Goal: Information Seeking & Learning: Learn about a topic

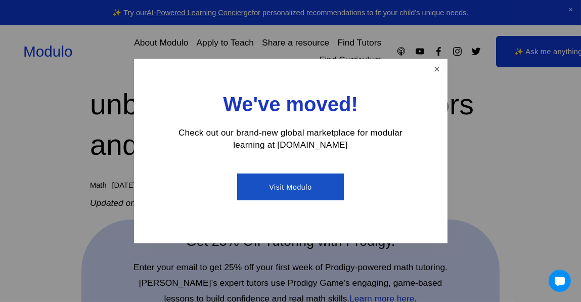
scroll to position [101, 0]
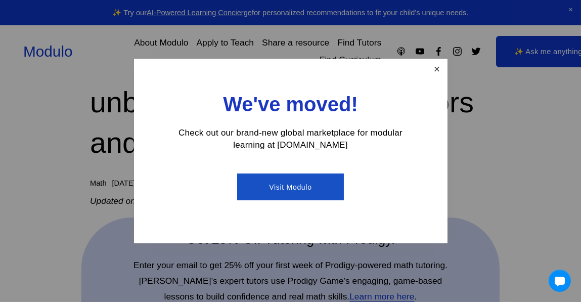
click at [433, 72] on link "Close" at bounding box center [437, 69] width 18 height 18
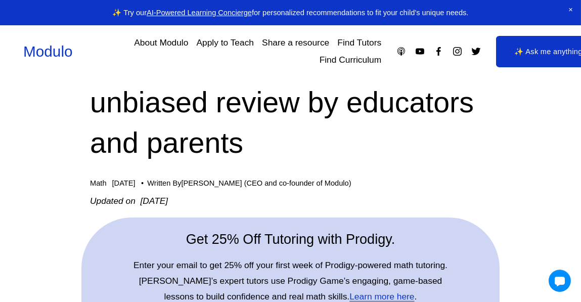
click at [401, 183] on div "Math [DATE] Written By [PERSON_NAME] (CEO and co-founder of Modulo)" at bounding box center [290, 183] width 401 height 9
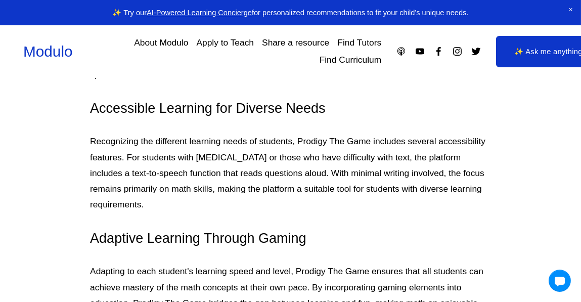
scroll to position [1536, 0]
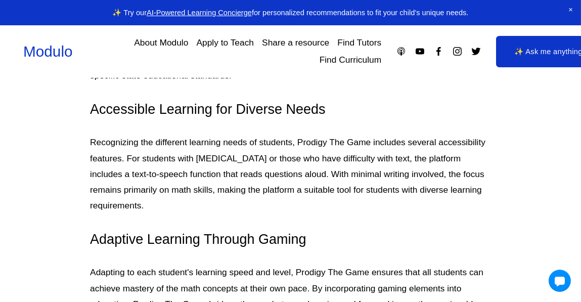
click at [212, 163] on p "Recognizing the different learning needs of students, Prodigy The Game includes…" at bounding box center [290, 173] width 401 height 79
copy p "[MEDICAL_DATA]"
click at [208, 177] on p "Recognizing the different learning needs of students, Prodigy The Game includes…" at bounding box center [290, 173] width 401 height 79
click at [285, 188] on p "Recognizing the different learning needs of students, Prodigy The Game includes…" at bounding box center [290, 173] width 401 height 79
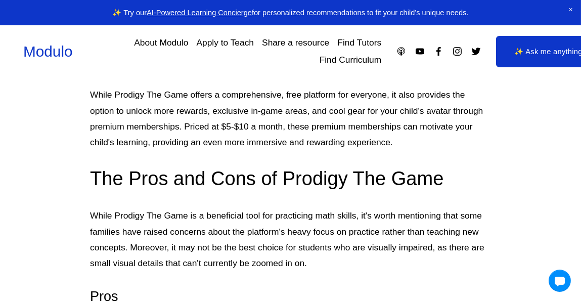
scroll to position [1758, 0]
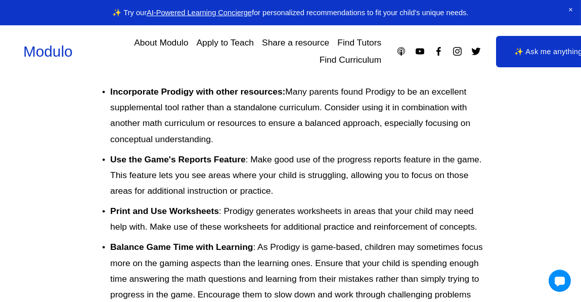
scroll to position [4063, 0]
